Goal: Transaction & Acquisition: Book appointment/travel/reservation

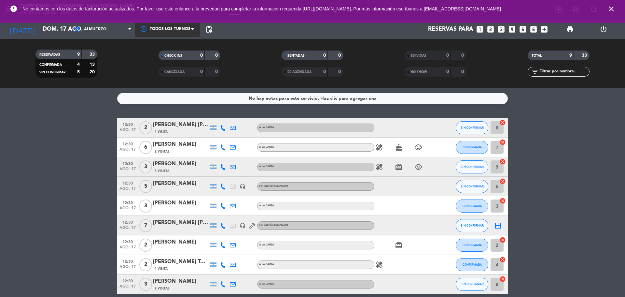
click at [157, 32] on div at bounding box center [167, 29] width 65 height 15
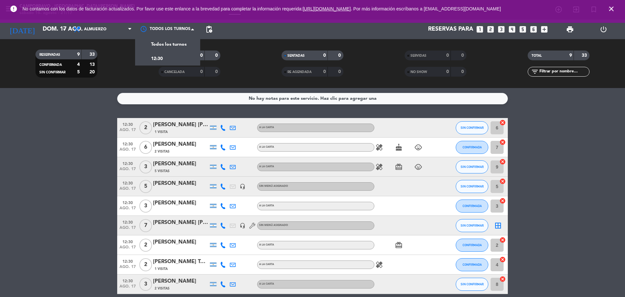
click at [534, 30] on icon "looks_6" at bounding box center [534, 29] width 8 height 8
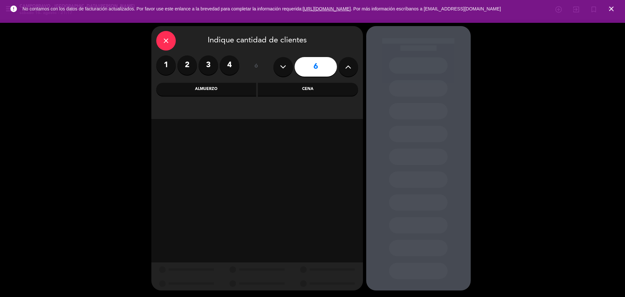
click at [222, 87] on div "Almuerzo" at bounding box center [206, 89] width 100 height 13
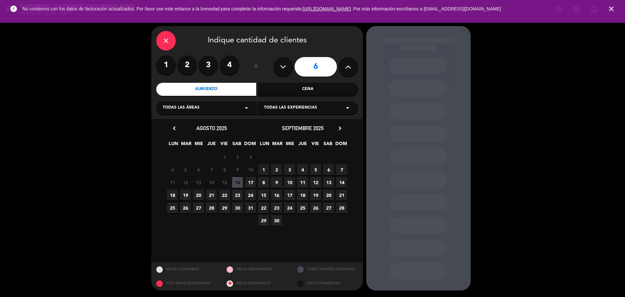
click at [246, 181] on span "17" at bounding box center [250, 182] width 11 height 11
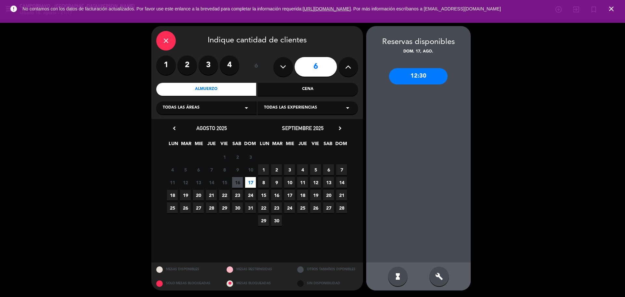
click at [422, 80] on div "12:30" at bounding box center [418, 76] width 59 height 16
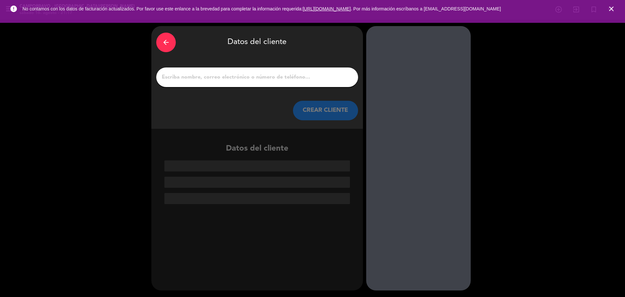
click at [258, 83] on div at bounding box center [257, 77] width 202 height 20
click at [266, 76] on input "1" at bounding box center [257, 77] width 192 height 9
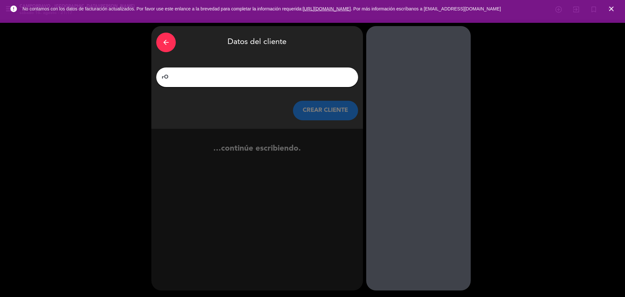
type input "r"
type input "[PERSON_NAME]"
click at [339, 113] on button "CREAR CLIENTE" at bounding box center [325, 111] width 65 height 20
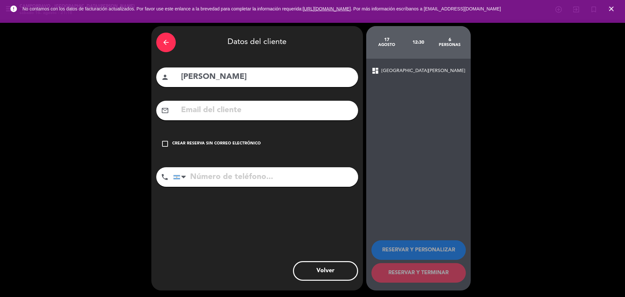
click at [168, 145] on icon "check_box_outline_blank" at bounding box center [165, 144] width 8 height 8
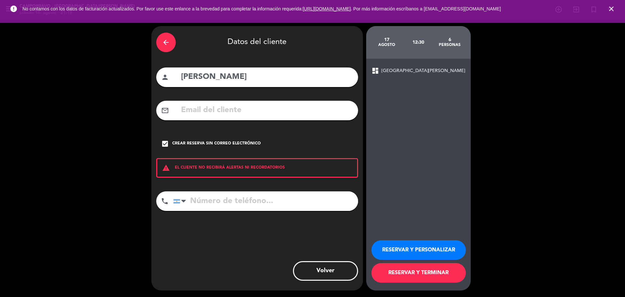
click at [220, 204] on input "tel" at bounding box center [265, 201] width 185 height 20
type input "1134833809"
click at [408, 247] on button "RESERVAR Y PERSONALIZAR" at bounding box center [419, 250] width 94 height 20
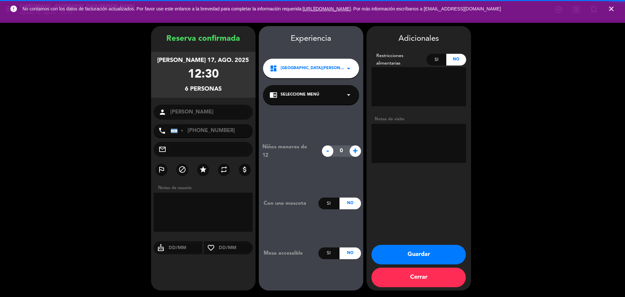
click at [401, 150] on textarea at bounding box center [419, 143] width 95 height 39
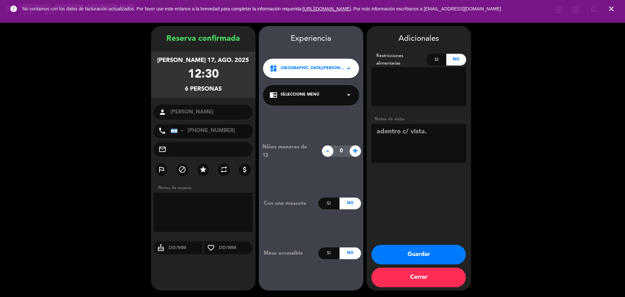
type textarea "adentro c/ vista."
click at [447, 259] on button "Guardar" at bounding box center [419, 255] width 94 height 20
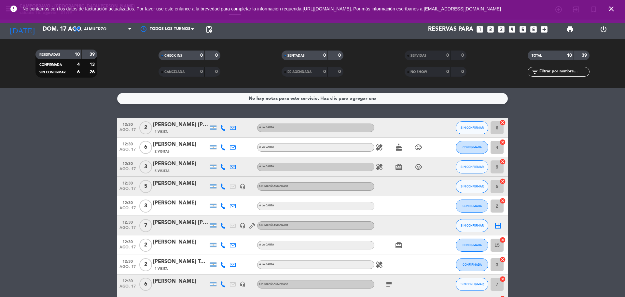
click at [613, 7] on icon "close" at bounding box center [612, 9] width 8 height 8
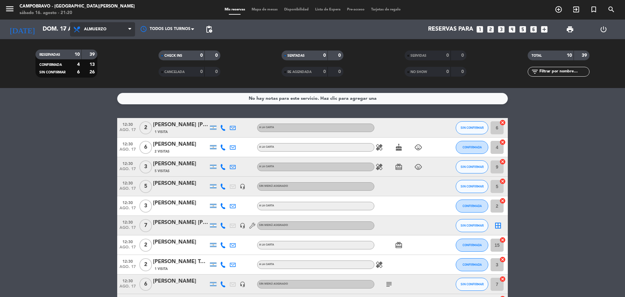
click at [128, 32] on span "Almuerzo" at bounding box center [102, 29] width 65 height 14
click at [110, 69] on div "menu Campobravo - [GEOGRAPHIC_DATA][PERSON_NAME] sábado 16. agosto - 21:20 Mis …" at bounding box center [312, 44] width 625 height 88
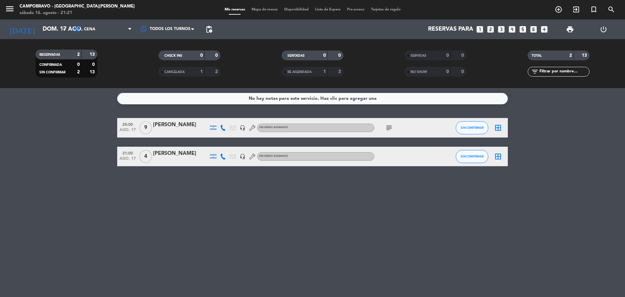
click at [513, 31] on icon "looks_4" at bounding box center [512, 29] width 8 height 8
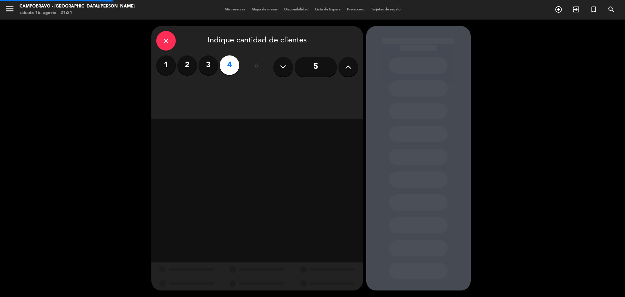
click at [513, 31] on div "close Indique cantidad de clientes 1 2 3 4 ó 5" at bounding box center [312, 158] width 625 height 277
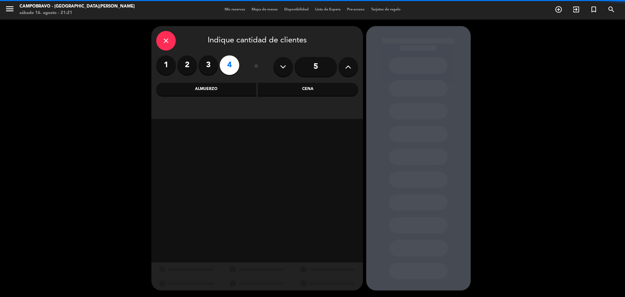
click at [513, 31] on div "close Indique cantidad de clientes 1 2 3 4 ó 5 Almuerzo Cena" at bounding box center [312, 158] width 625 height 277
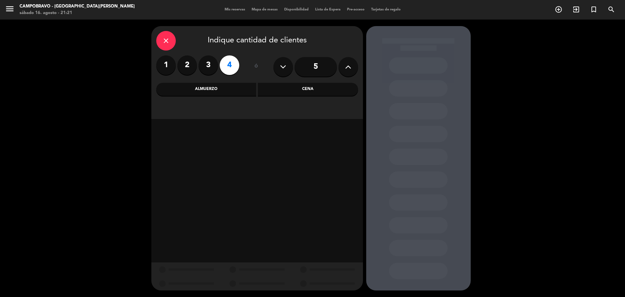
click at [297, 92] on div "Cena" at bounding box center [308, 89] width 100 height 13
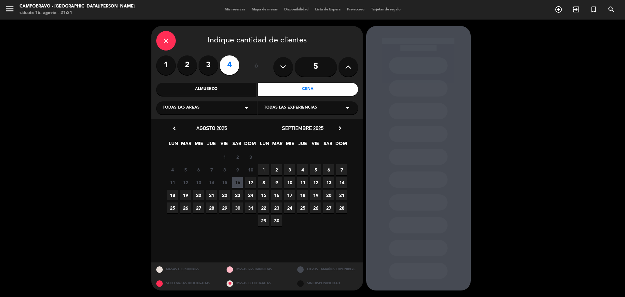
click at [250, 182] on span "17" at bounding box center [250, 182] width 11 height 11
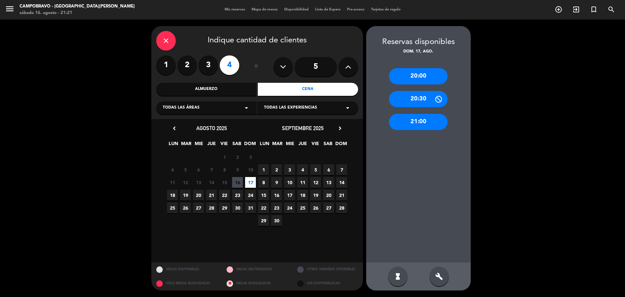
click at [425, 123] on div "21:00" at bounding box center [418, 122] width 59 height 16
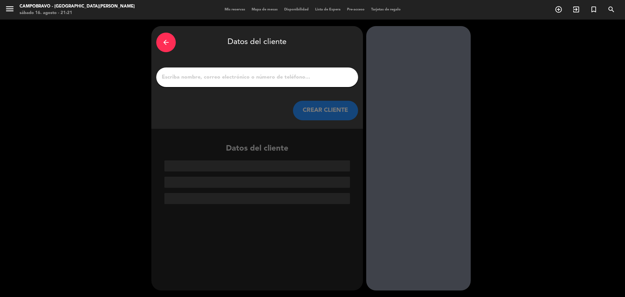
click at [265, 74] on input "1" at bounding box center [257, 77] width 192 height 9
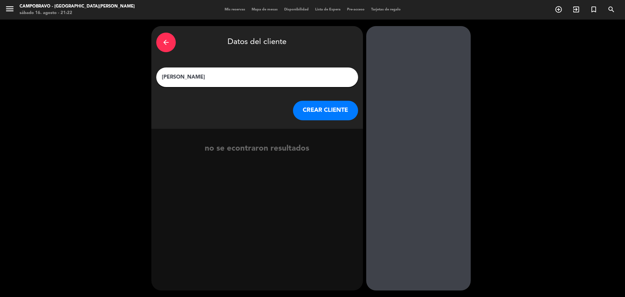
type input "[PERSON_NAME]"
click at [346, 113] on button "CREAR CLIENTE" at bounding box center [325, 111] width 65 height 20
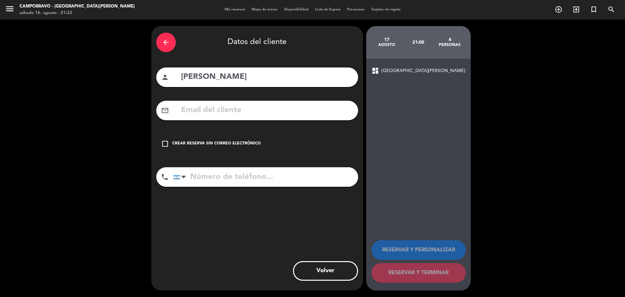
click at [164, 144] on icon "check_box_outline_blank" at bounding box center [165, 144] width 8 height 8
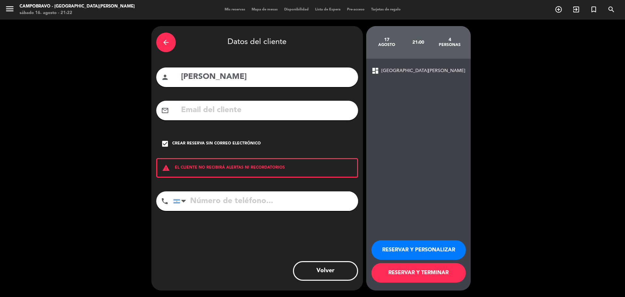
click at [220, 198] on input "tel" at bounding box center [265, 201] width 185 height 20
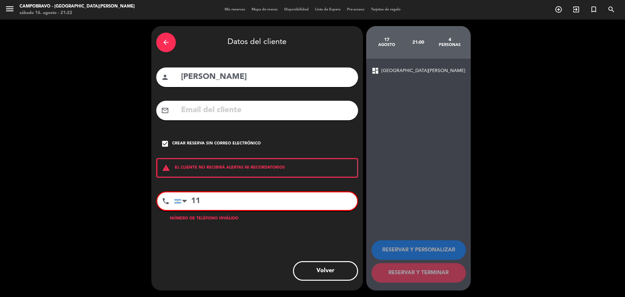
type input "11"
drag, startPoint x: 232, startPoint y: 201, endPoint x: 145, endPoint y: 186, distance: 88.9
click at [145, 186] on div "arrow_back Datos del cliente person [PERSON_NAME] mail_outline check_box Crear …" at bounding box center [312, 158] width 625 height 277
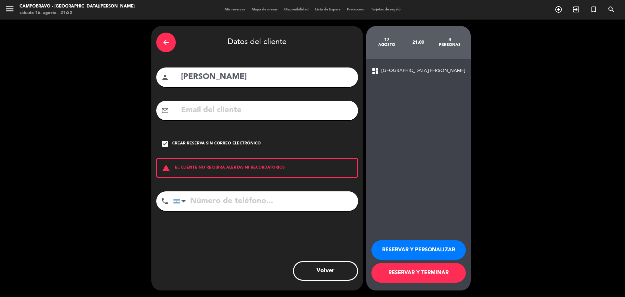
paste input "[PHONE_NUMBER]"
type input "[PHONE_NUMBER]"
click at [437, 268] on button "RESERVAR Y TERMINAR" at bounding box center [419, 273] width 94 height 20
